Goal: Find contact information: Find contact information

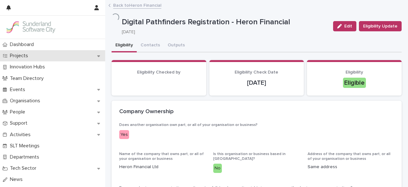
click at [19, 58] on p "Projects" at bounding box center [20, 56] width 26 height 6
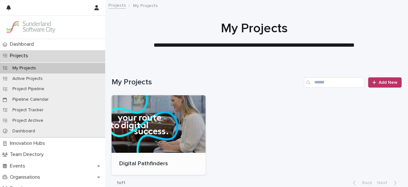
click at [158, 119] on div at bounding box center [159, 123] width 94 height 57
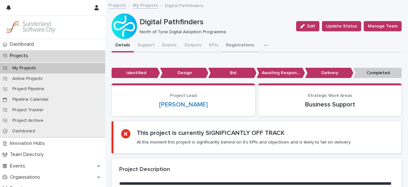
click at [229, 47] on button "Registrations" at bounding box center [240, 45] width 36 height 13
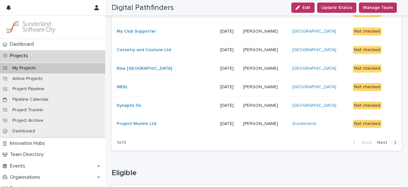
scroll to position [153, 0]
click at [383, 142] on span "Next" at bounding box center [384, 142] width 14 height 4
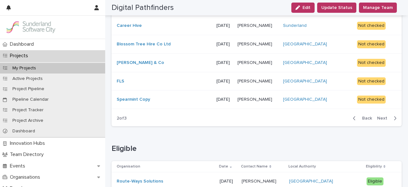
scroll to position [169, 0]
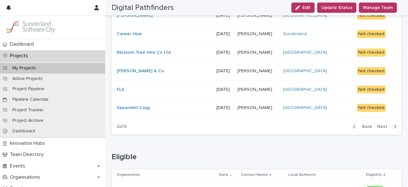
click at [381, 124] on span "Next" at bounding box center [384, 126] width 14 height 4
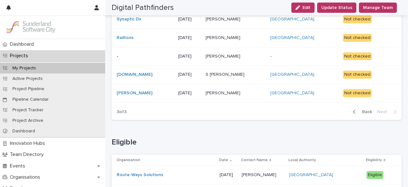
scroll to position [108, 0]
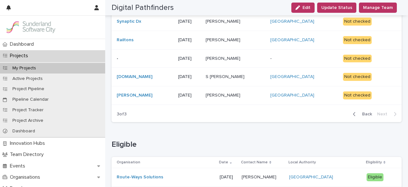
click at [381, 124] on div "Loading... Saving… New Registrations Organisation Date Contact Name Local Autho…" at bounding box center [257, 39] width 290 height 175
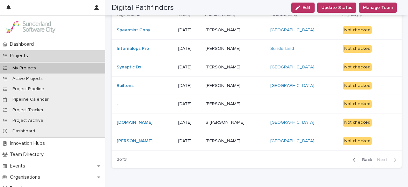
scroll to position [0, 0]
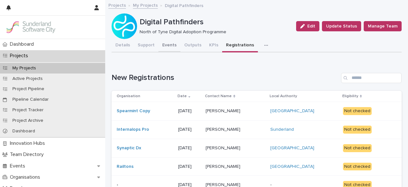
click at [163, 46] on button "Events" at bounding box center [169, 45] width 22 height 13
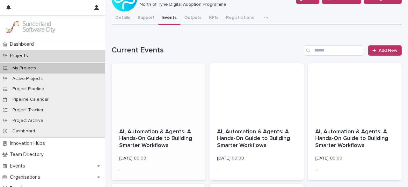
scroll to position [27, 0]
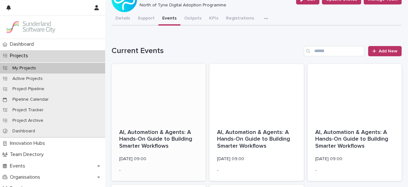
click at [147, 135] on p "AI, Automation & Agents: A Hands-On Guide to Building Smarter Workflows" at bounding box center [158, 139] width 79 height 21
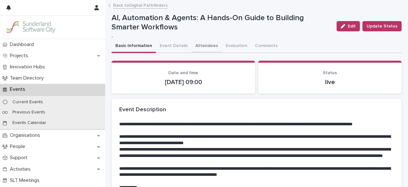
click at [209, 43] on button "Attendees" at bounding box center [207, 46] width 30 height 13
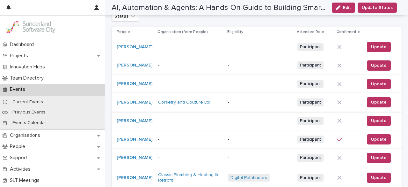
scroll to position [136, 0]
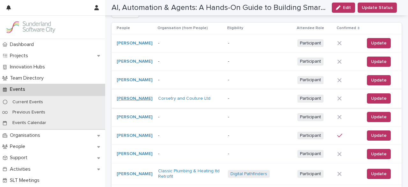
click at [135, 99] on link "[PERSON_NAME]" at bounding box center [135, 98] width 36 height 5
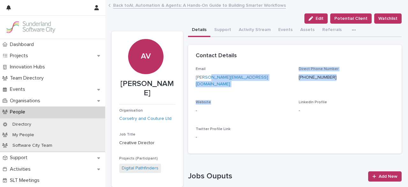
drag, startPoint x: 223, startPoint y: 77, endPoint x: 211, endPoint y: 89, distance: 17.1
click at [211, 89] on div "Email [PERSON_NAME][EMAIL_ADDRESS][DOMAIN_NAME] Direct Phone Number [PHONE_NUMB…" at bounding box center [295, 106] width 199 height 78
click at [266, 88] on div "Email [PERSON_NAME][EMAIL_ADDRESS][DOMAIN_NAME] Direct Phone Number [PHONE_NUMB…" at bounding box center [295, 106] width 199 height 78
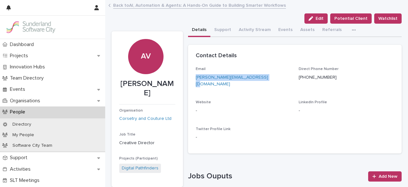
drag, startPoint x: 264, startPoint y: 82, endPoint x: 190, endPoint y: 77, distance: 74.1
click at [190, 77] on div "Email [PERSON_NAME][EMAIL_ADDRESS][DOMAIN_NAME] Direct Phone Number [PHONE_NUMB…" at bounding box center [295, 110] width 214 height 86
copy link "[PERSON_NAME][EMAIL_ADDRESS][DOMAIN_NAME]"
